Goal: Task Accomplishment & Management: Manage account settings

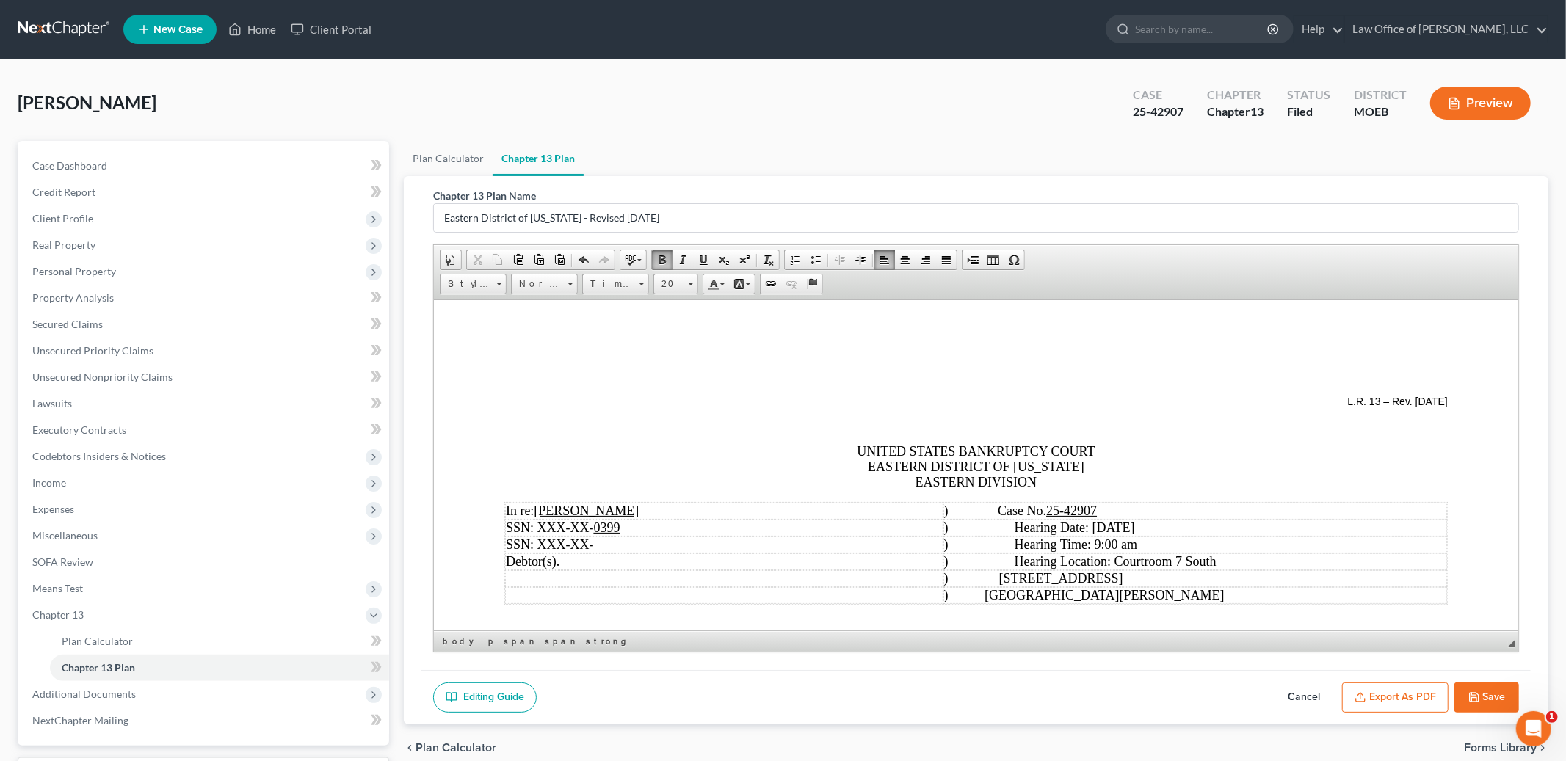
scroll to position [4775, 0]
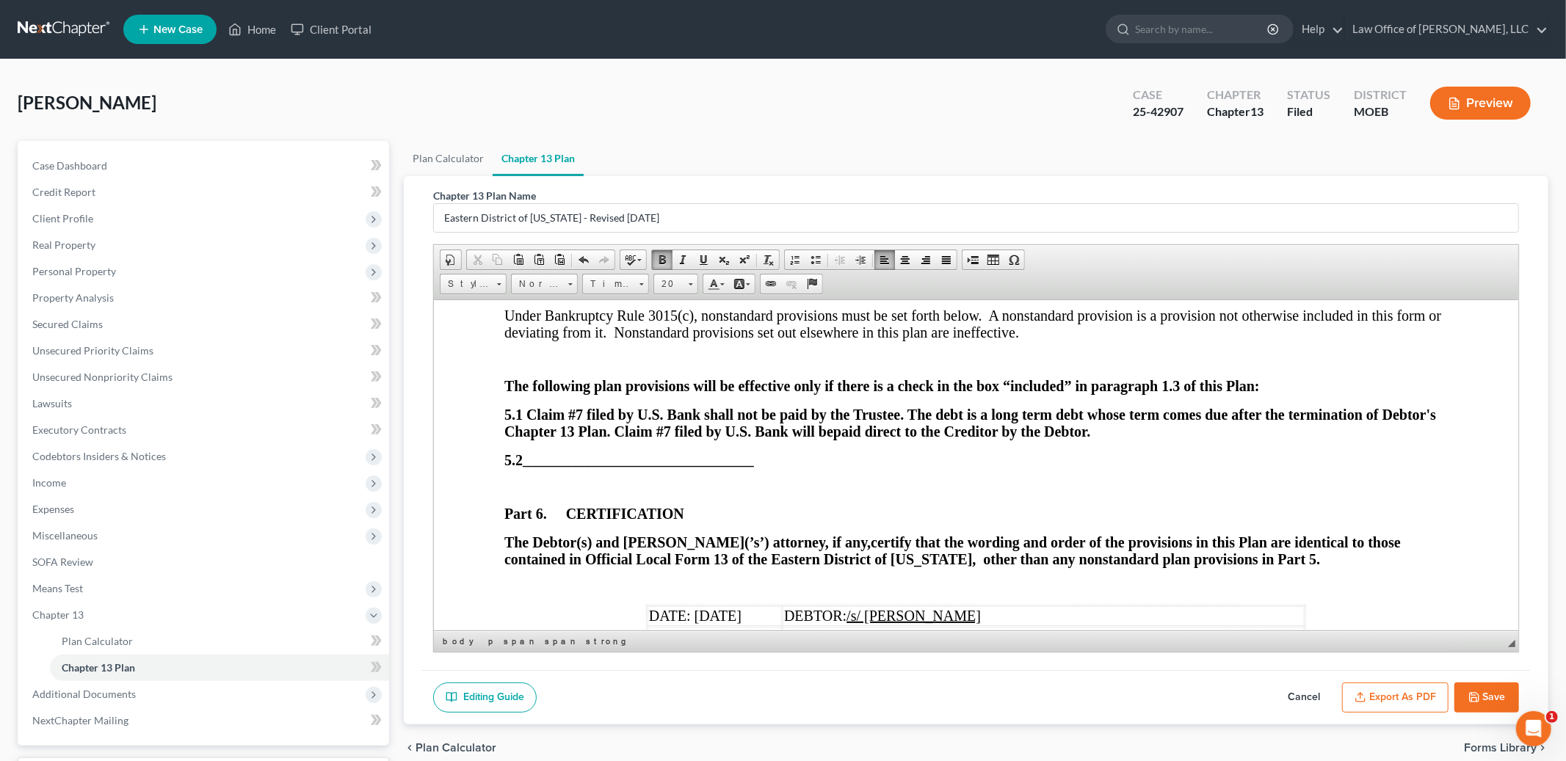
click at [1486, 700] on button "Save" at bounding box center [1486, 698] width 65 height 31
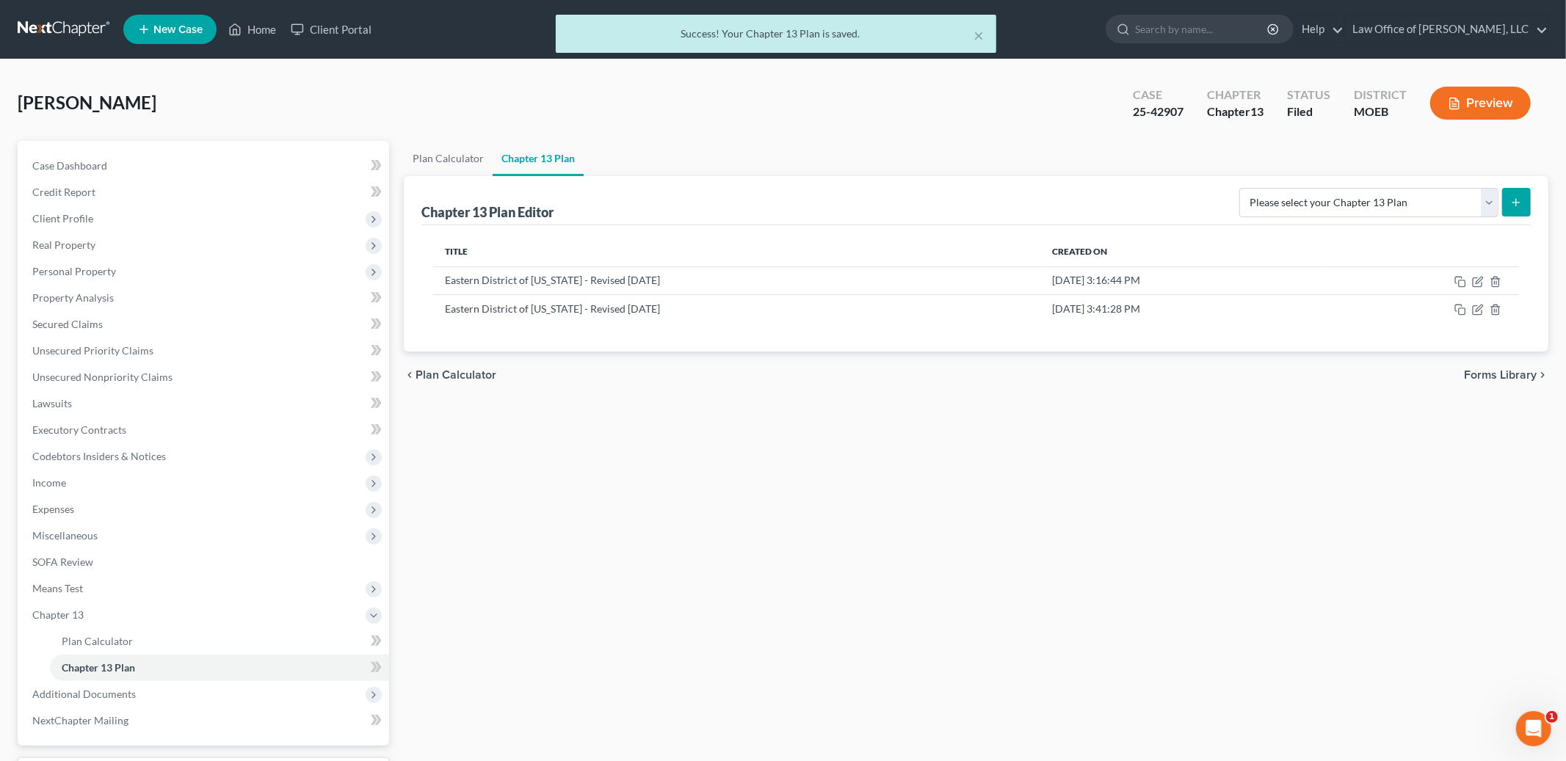
click at [266, 20] on div "× Success! Your Chapter 13 Plan is saved." at bounding box center [776, 38] width 1566 height 46
click at [255, 26] on div "× Success! Your Chapter 13 Plan is saved." at bounding box center [776, 38] width 1566 height 46
click at [256, 34] on div "× Success! Your Chapter 13 Plan is saved." at bounding box center [776, 38] width 1566 height 46
click at [258, 29] on div "× Success! Your Chapter 13 Plan is saved." at bounding box center [776, 38] width 1566 height 46
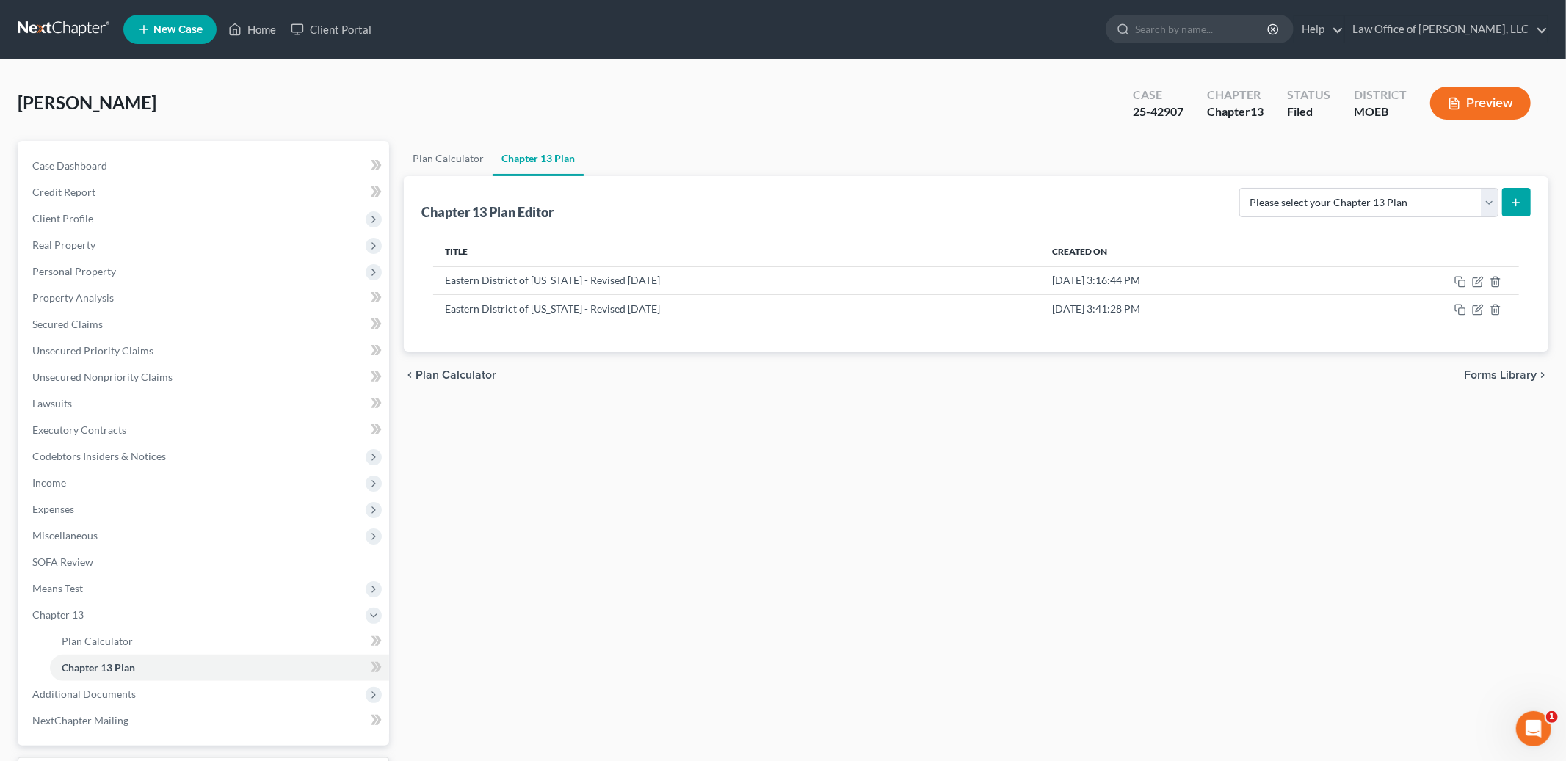
click at [979, 34] on ul "New Case Home Client Portal - No Result - See all results Or Press Enter... Hel…" at bounding box center [835, 29] width 1425 height 38
click at [253, 32] on link "Home" at bounding box center [252, 29] width 62 height 26
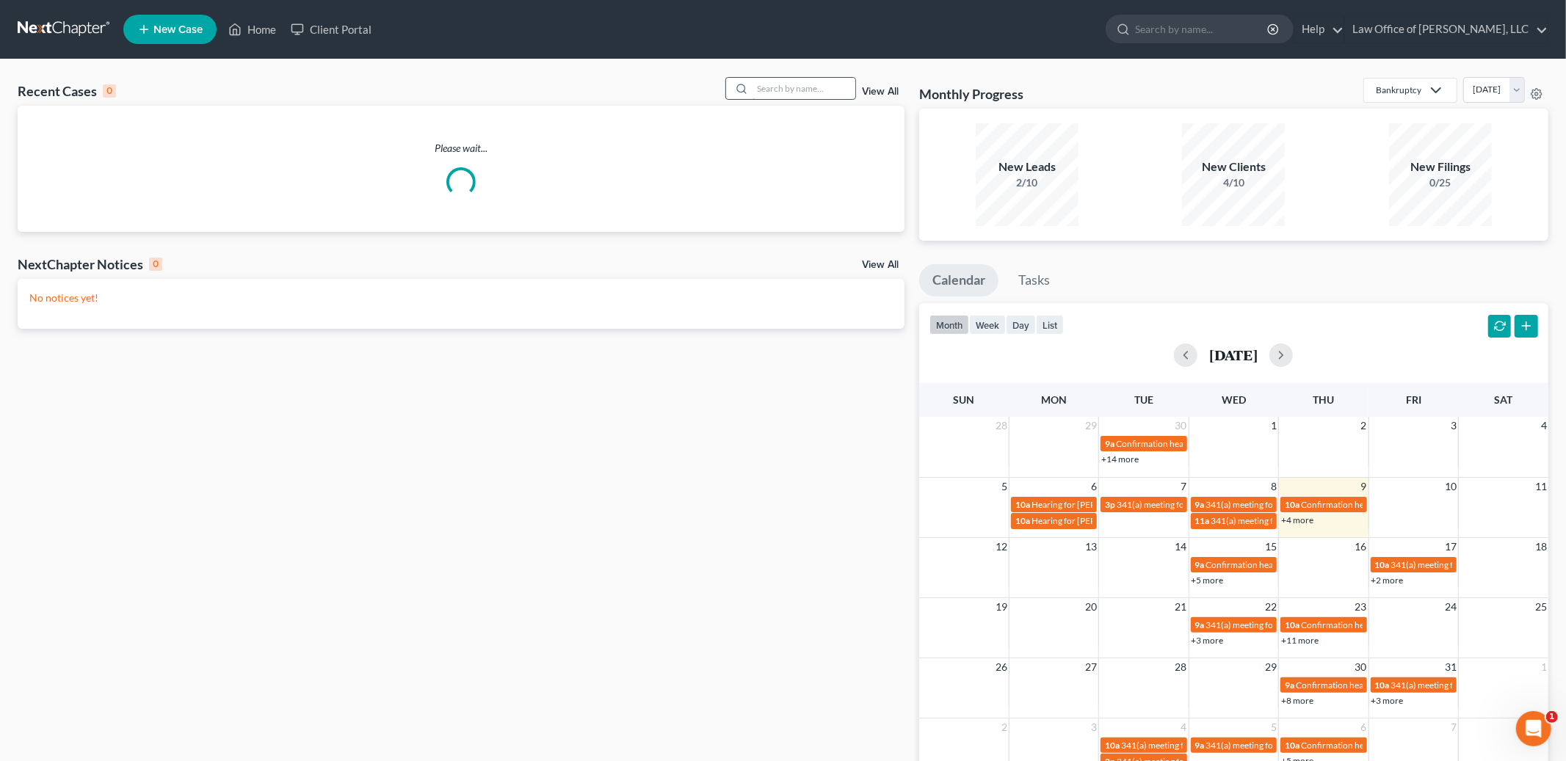
click at [808, 91] on input "search" at bounding box center [803, 88] width 103 height 21
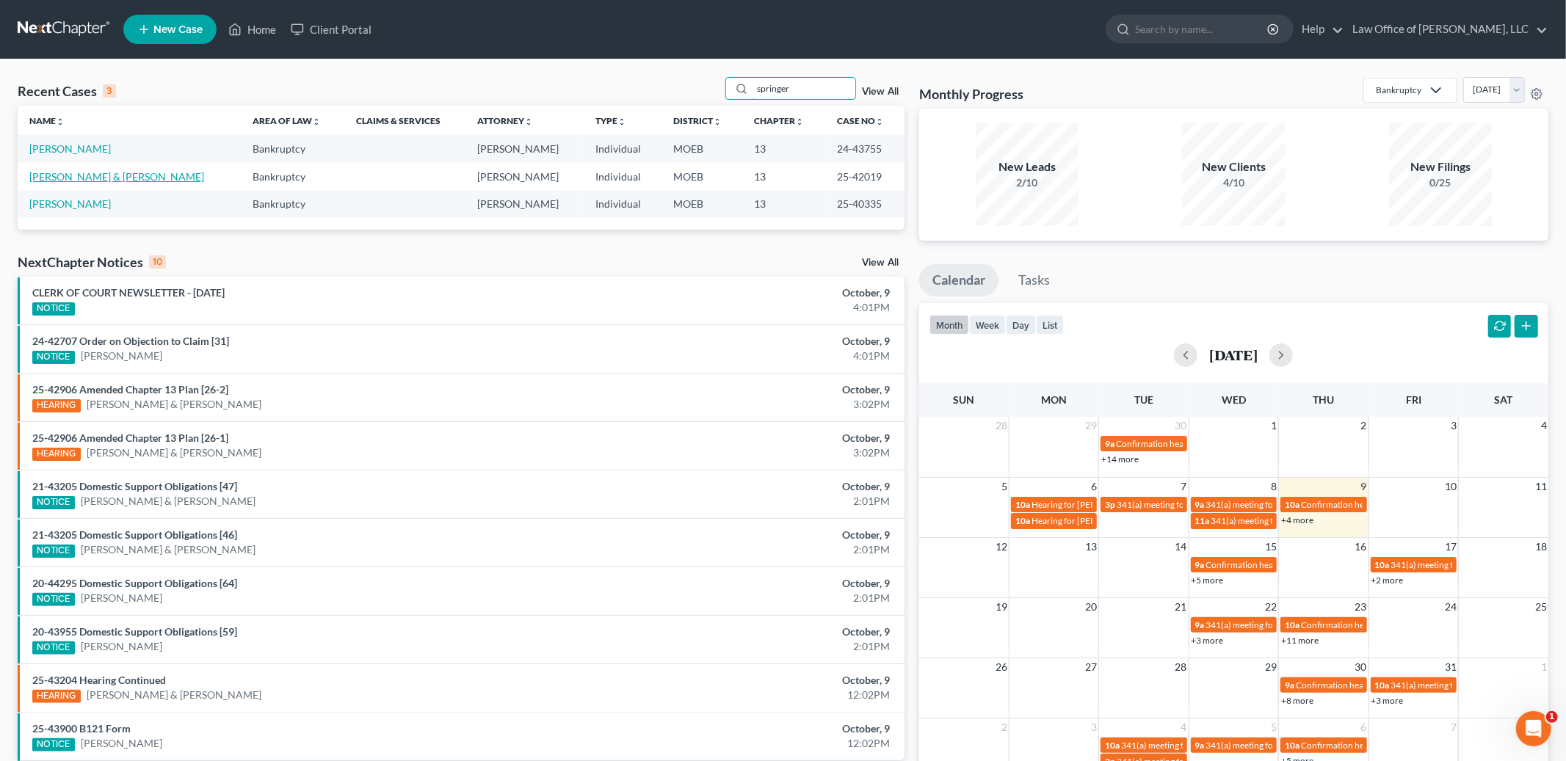
type input "springer"
click at [74, 178] on link "[PERSON_NAME] & [PERSON_NAME]" at bounding box center [116, 176] width 175 height 12
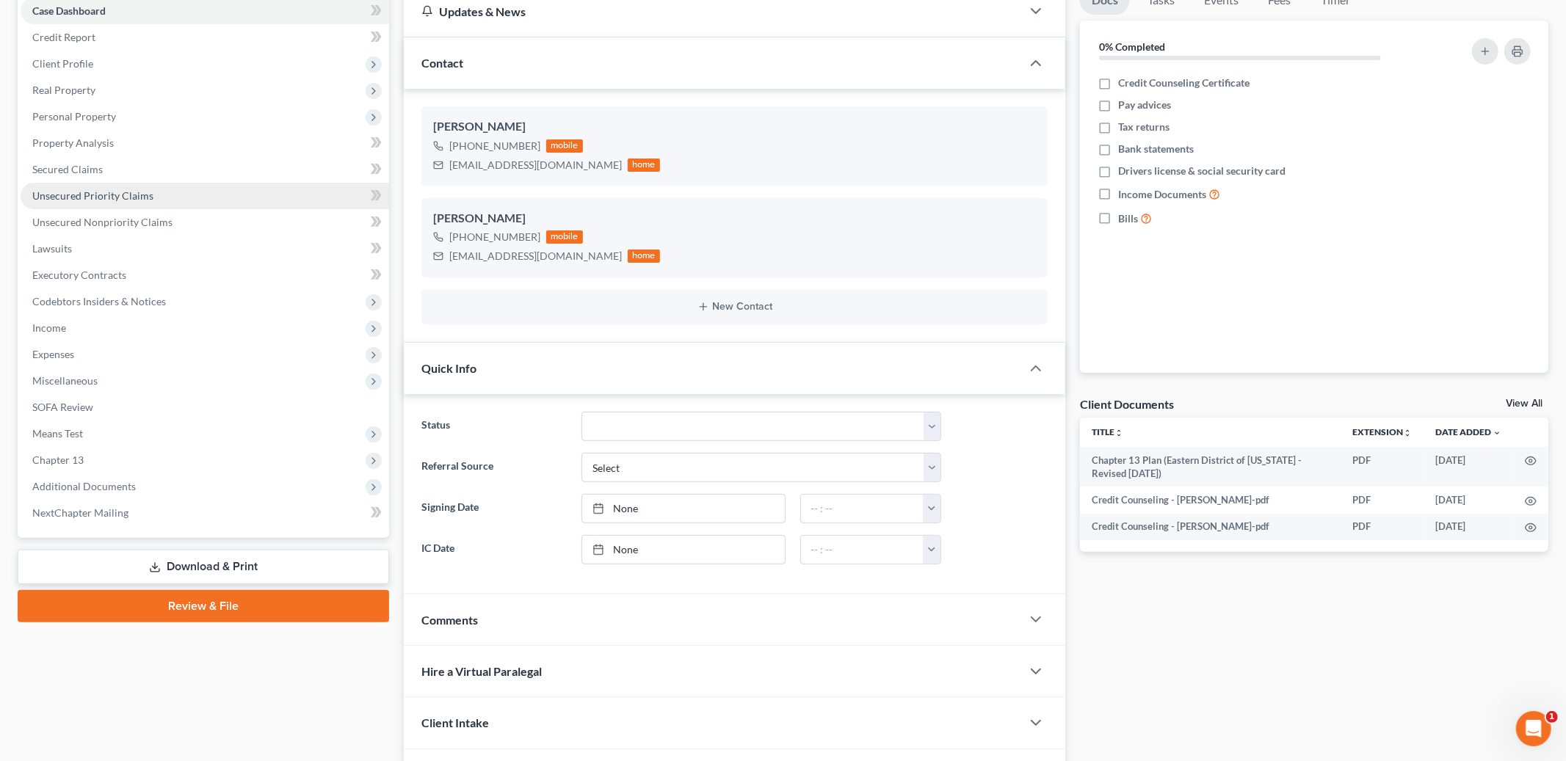
scroll to position [162, 0]
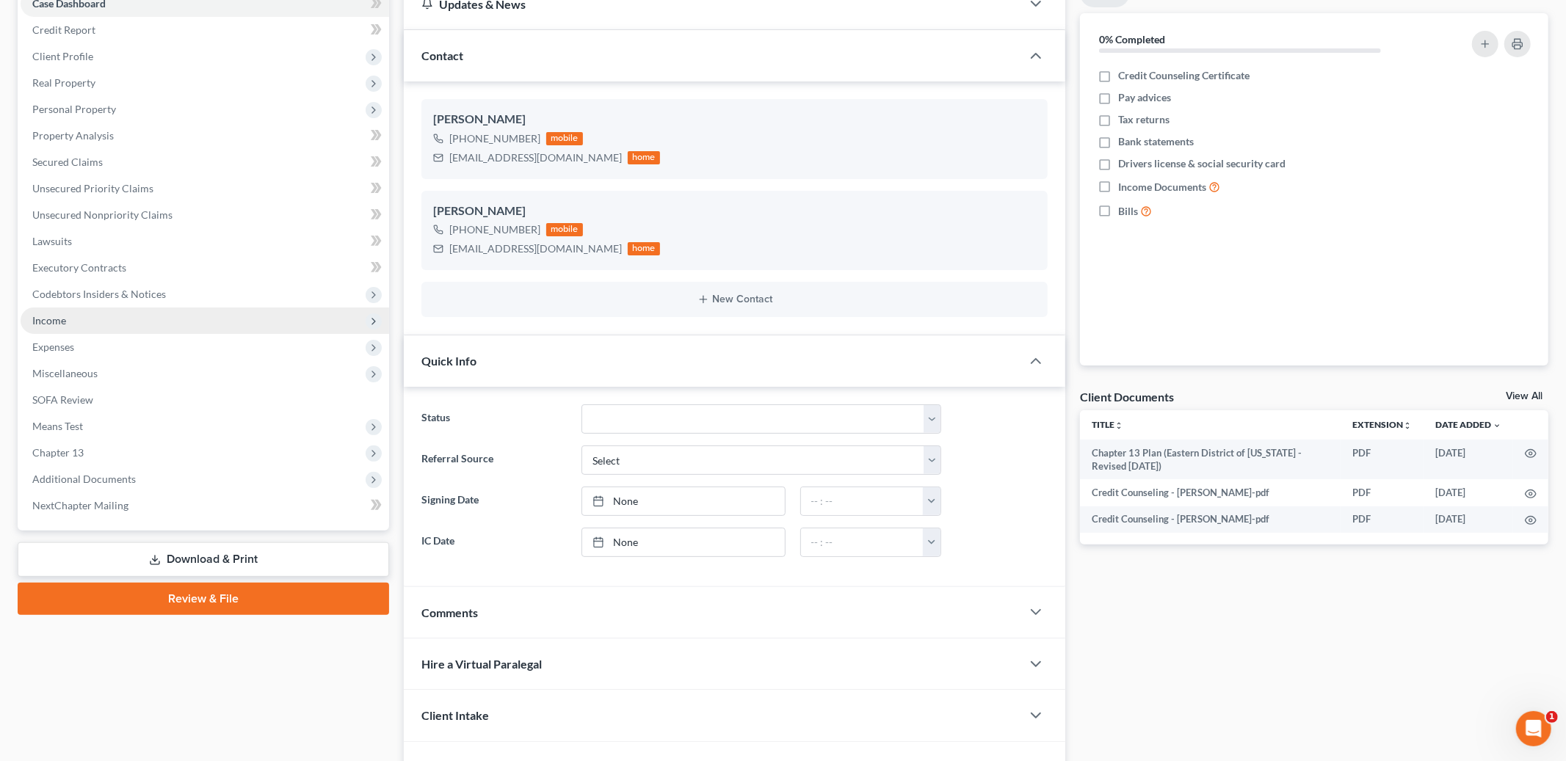
click at [59, 327] on span "Income" at bounding box center [205, 321] width 368 height 26
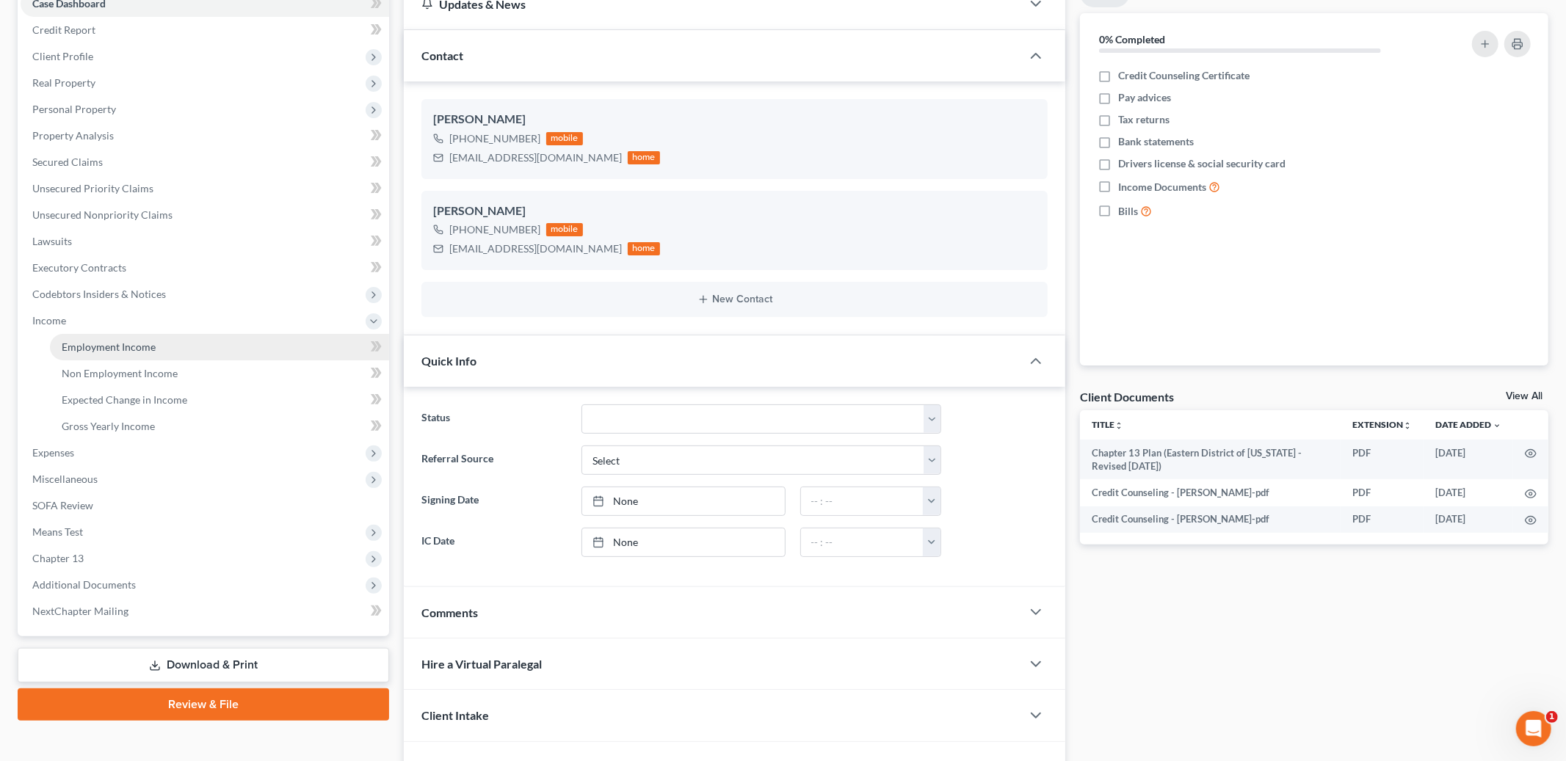
click at [90, 336] on link "Employment Income" at bounding box center [219, 347] width 339 height 26
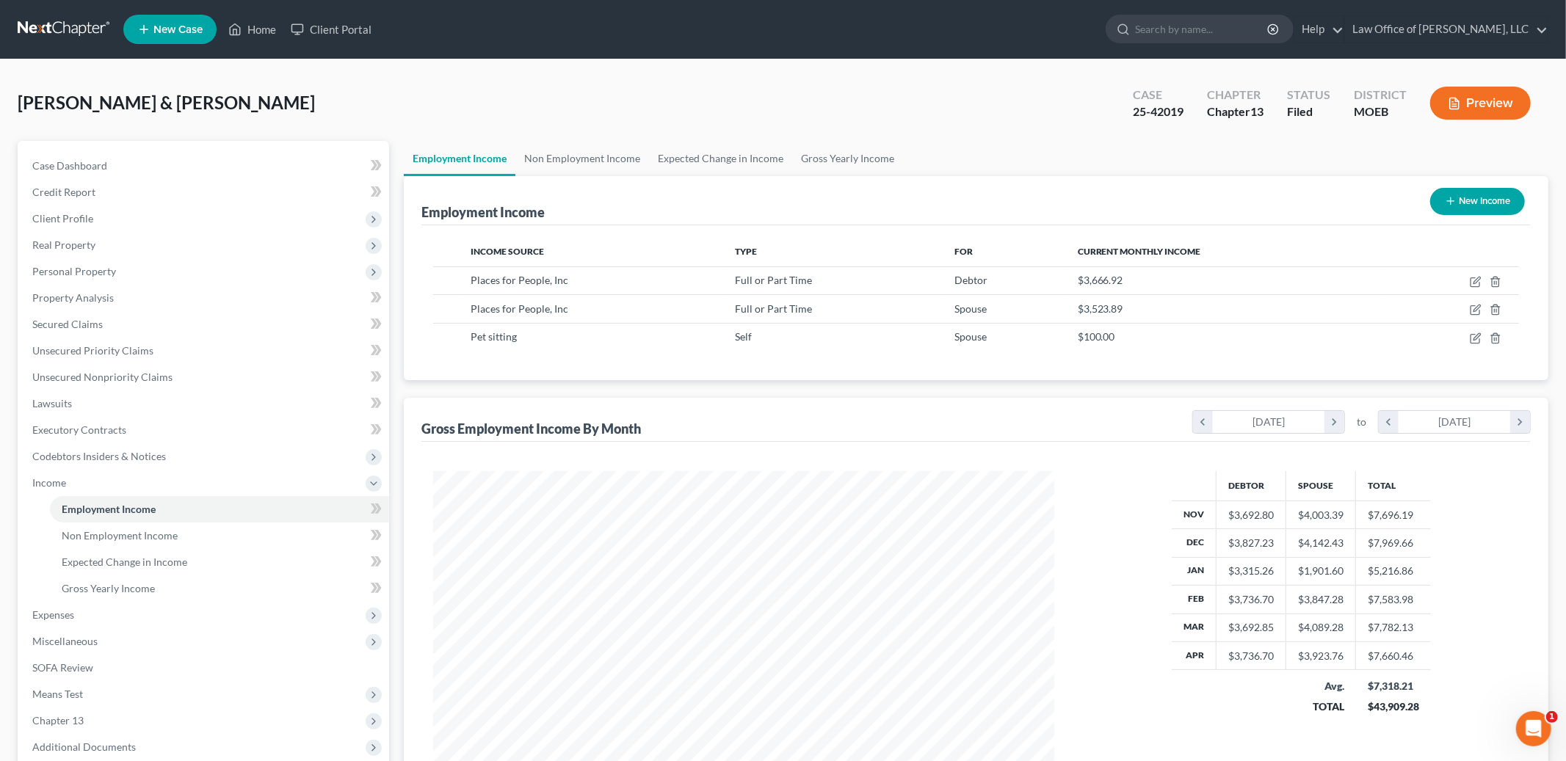
scroll to position [310, 650]
